Goal: Task Accomplishment & Management: Use online tool/utility

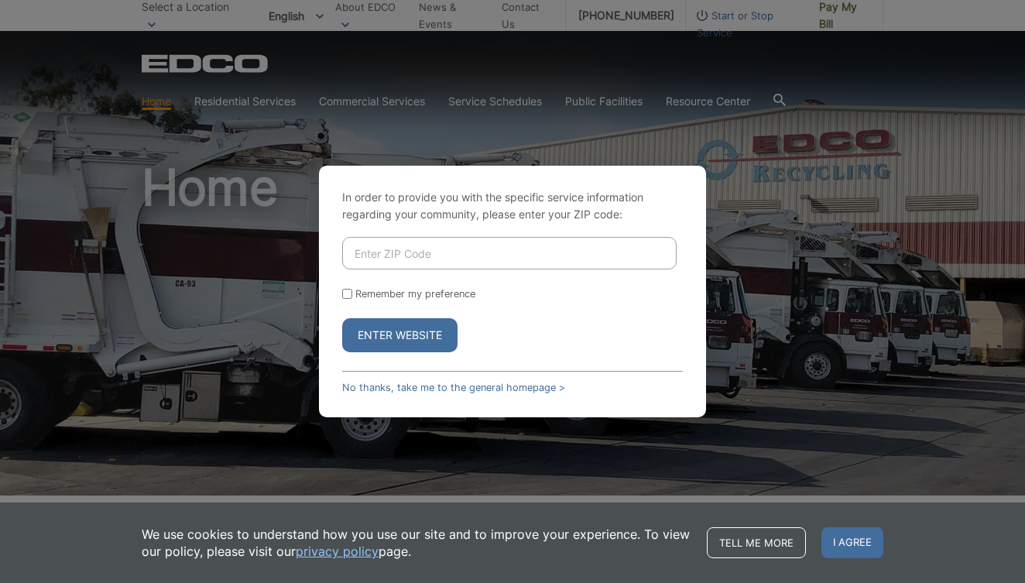
click at [387, 253] on input "Enter ZIP Code" at bounding box center [509, 253] width 334 height 33
type input "92007"
click at [396, 336] on button "Enter Website" at bounding box center [399, 335] width 115 height 34
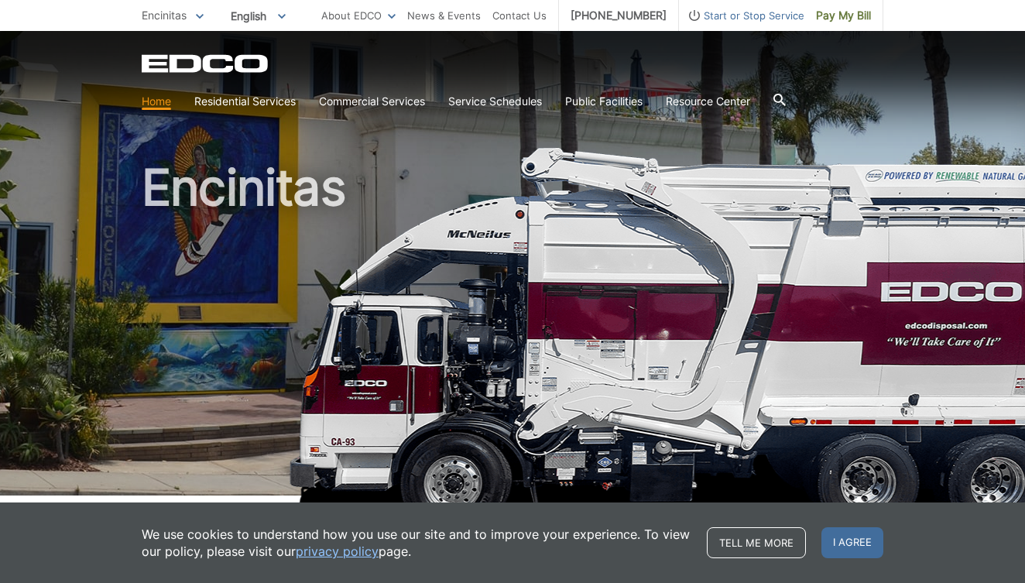
click at [921, 555] on div "We use cookies to understand how you use our site and to improve your experienc…" at bounding box center [512, 542] width 1025 height 81
click at [853, 542] on span "I agree" at bounding box center [852, 542] width 62 height 31
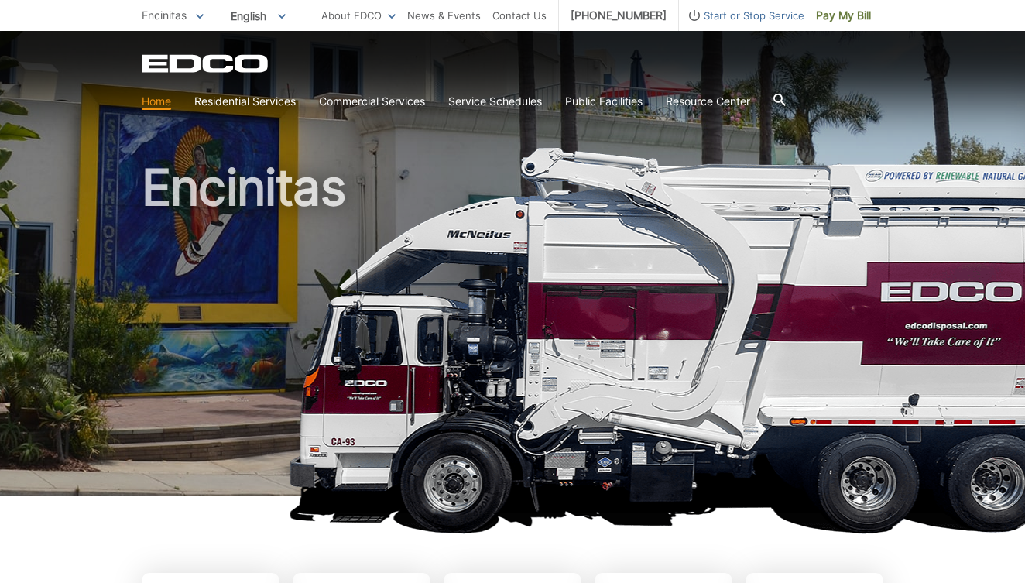
click at [830, 20] on span "Pay My Bill" at bounding box center [843, 15] width 55 height 17
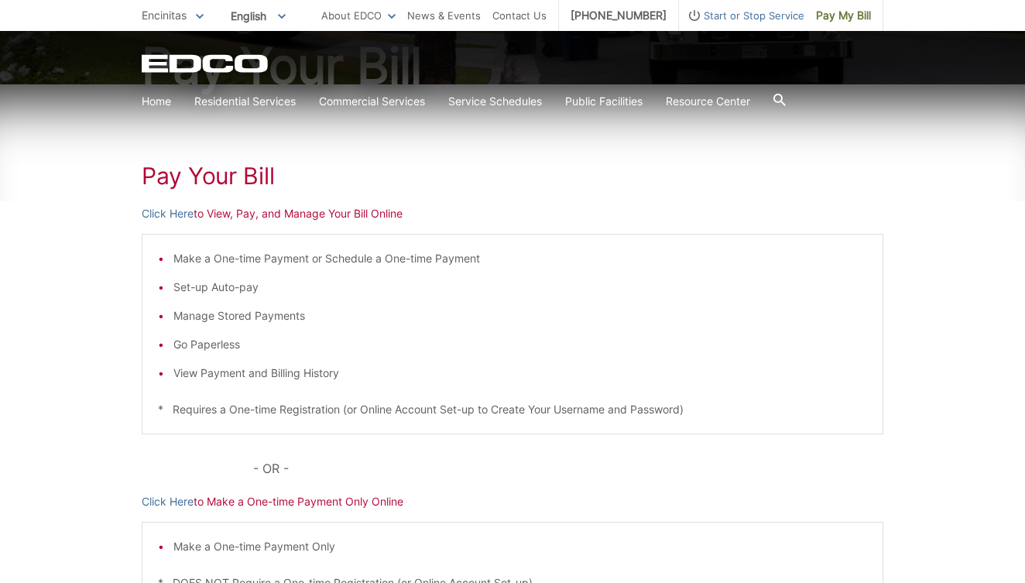
scroll to position [187, 0]
click at [183, 212] on link "Click Here" at bounding box center [168, 212] width 52 height 17
